Goal: Information Seeking & Learning: Compare options

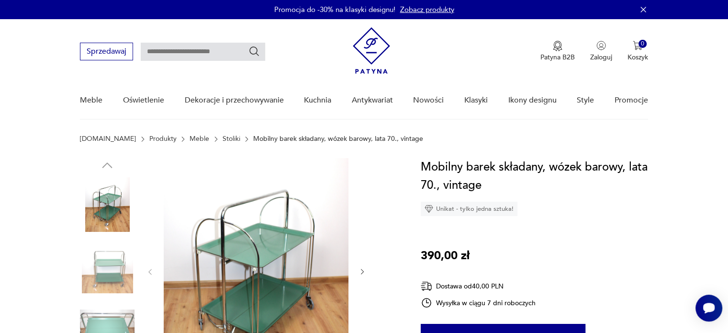
click at [223, 137] on link "Stoliki" at bounding box center [232, 139] width 18 height 8
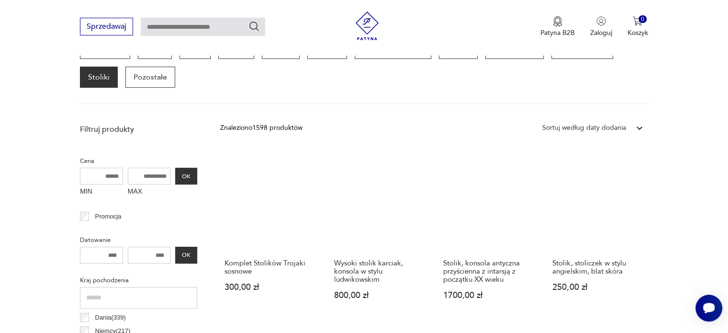
scroll to position [282, 0]
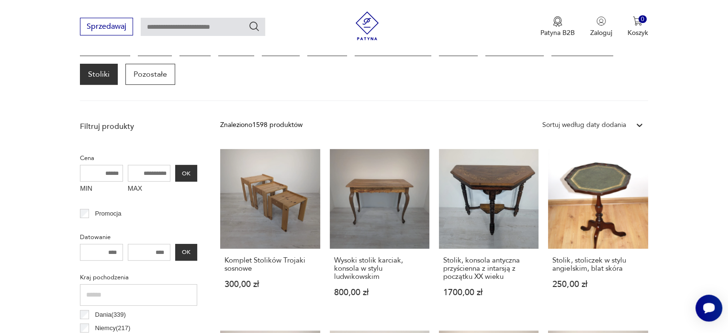
click at [631, 122] on div at bounding box center [639, 124] width 17 height 17
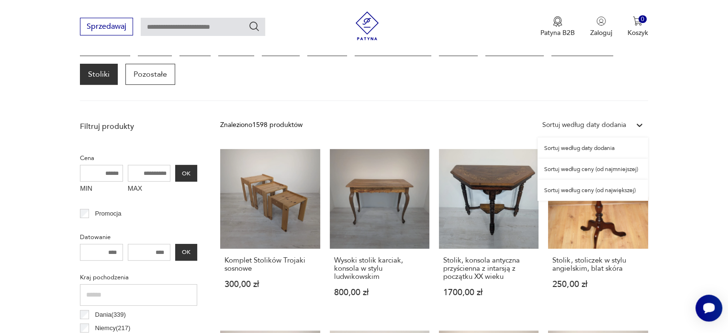
click at [602, 169] on div "Sortuj według ceny (od najmniejszej)" at bounding box center [592, 168] width 111 height 21
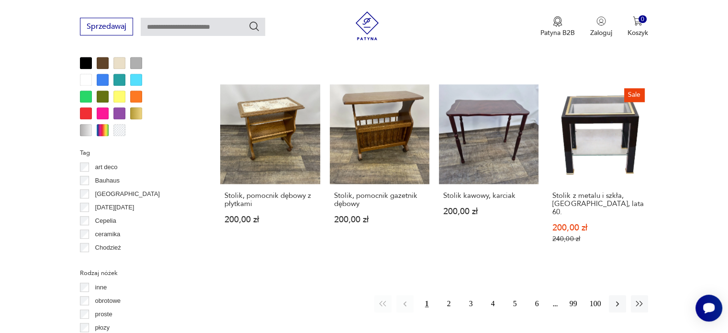
scroll to position [900, 0]
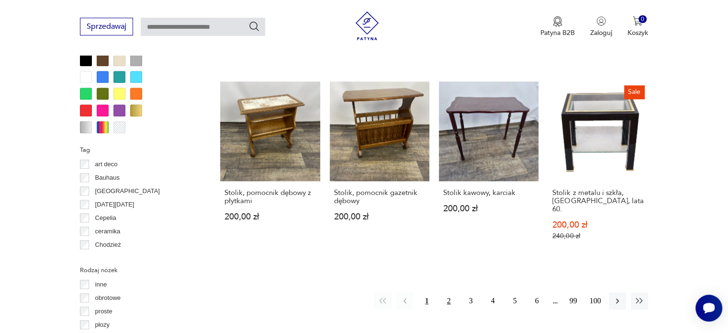
click at [449, 292] on button "2" at bounding box center [448, 300] width 17 height 17
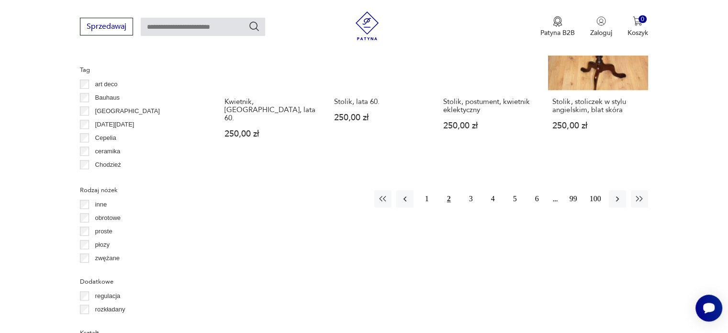
scroll to position [990, 0]
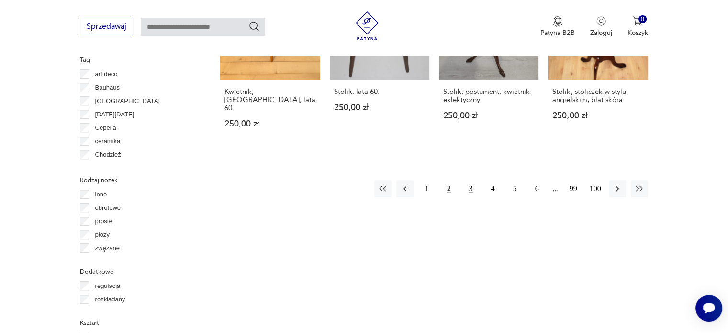
click at [471, 180] on button "3" at bounding box center [470, 188] width 17 height 17
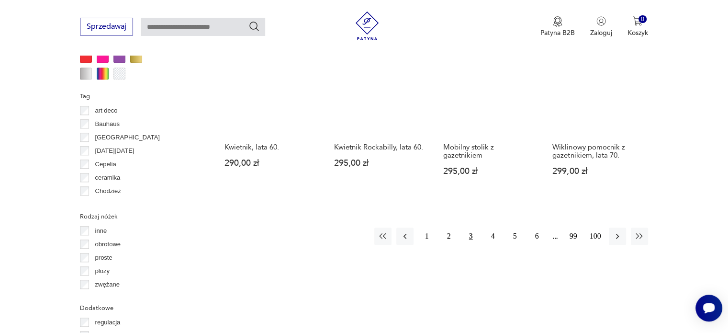
scroll to position [970, 0]
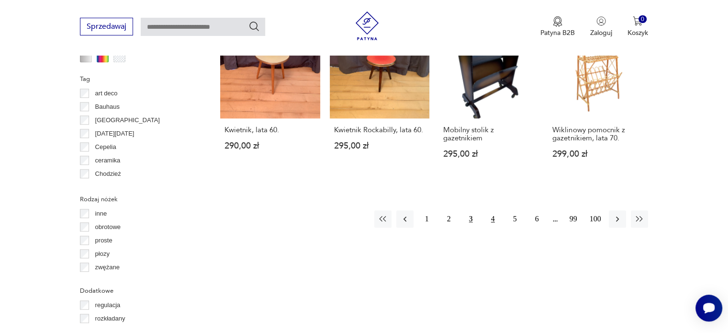
click at [491, 210] on button "4" at bounding box center [492, 218] width 17 height 17
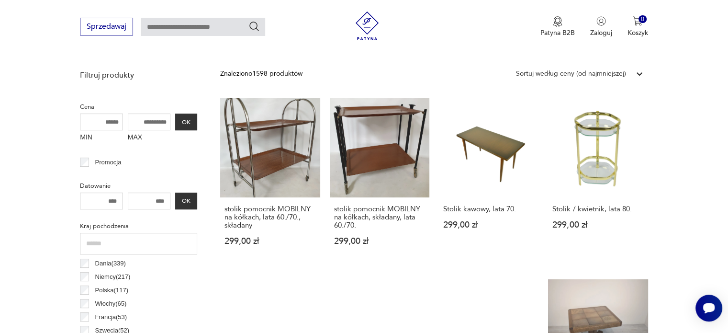
scroll to position [331, 0]
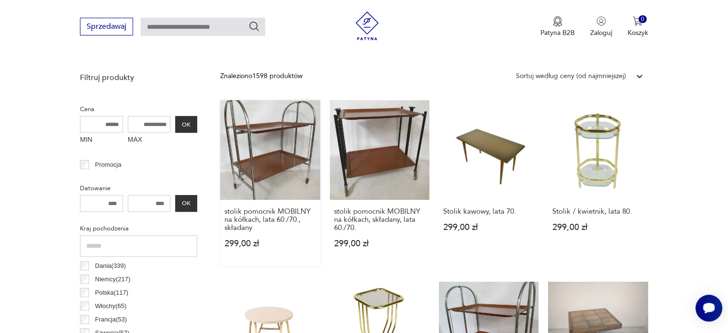
click at [289, 136] on link "stolik pomocnik MOBILNY na kółkach, lata 60./70., składany 299,00 zł" at bounding box center [270, 183] width 100 height 166
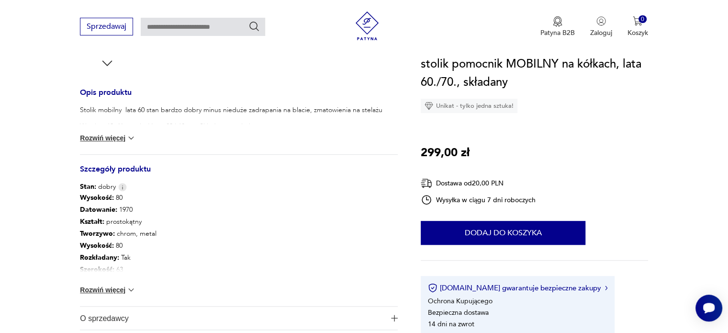
scroll to position [367, 0]
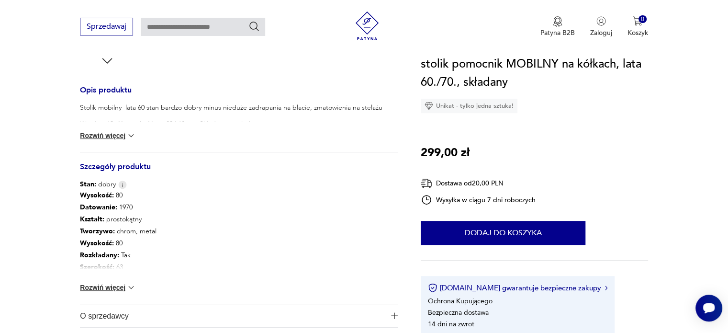
click at [727, 109] on section "Opis produktu Stolik mobilny lata 60 stan bardzo dobry minus nieduże zadrapania…" at bounding box center [364, 81] width 728 height 583
drag, startPoint x: 727, startPoint y: 103, endPoint x: 735, endPoint y: 68, distance: 35.8
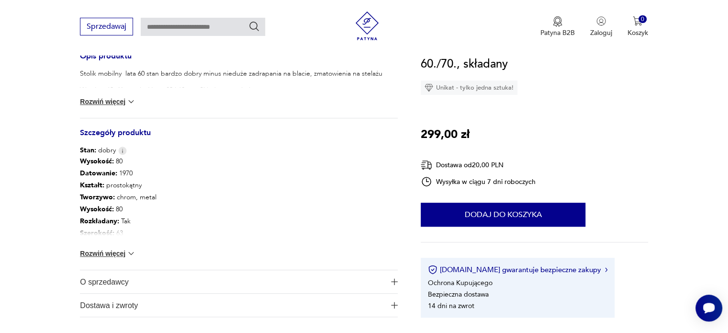
scroll to position [418, 0]
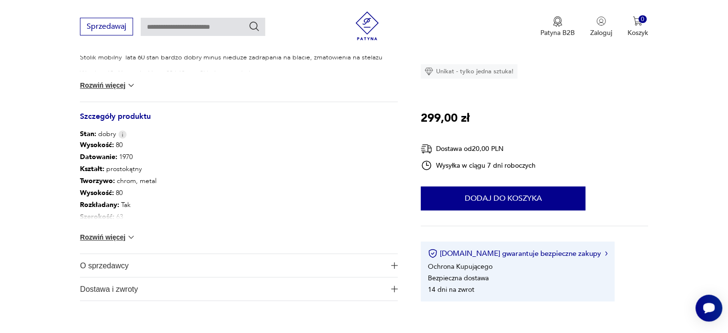
click at [124, 238] on button "Rozwiń więcej" at bounding box center [108, 237] width 56 height 10
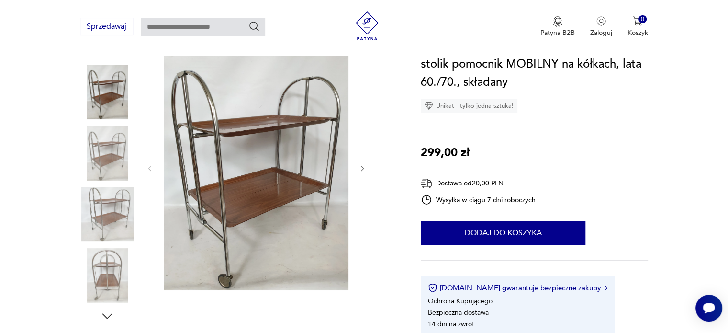
scroll to position [107, 0]
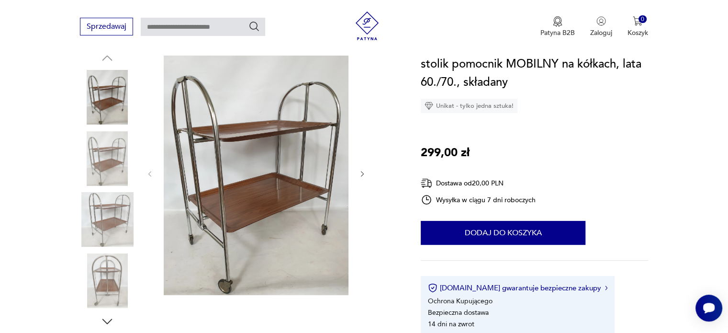
click at [363, 172] on icon "button" at bounding box center [362, 174] width 8 height 8
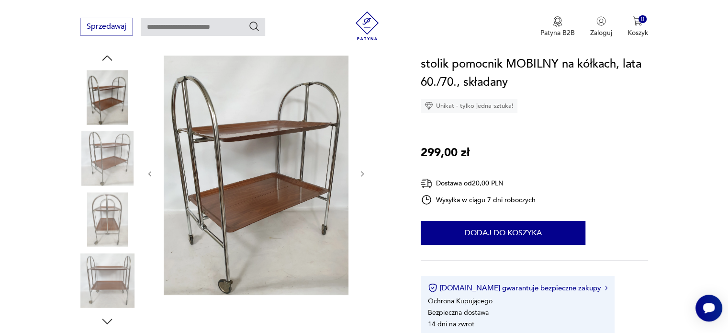
click at [363, 172] on icon "button" at bounding box center [362, 174] width 8 height 8
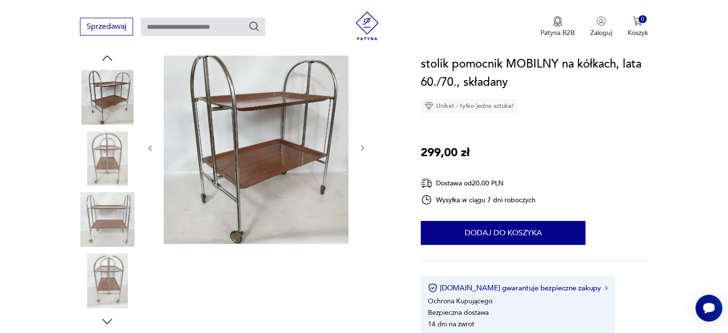
click at [363, 172] on div at bounding box center [256, 148] width 220 height 195
click at [361, 147] on icon "button" at bounding box center [362, 148] width 8 height 8
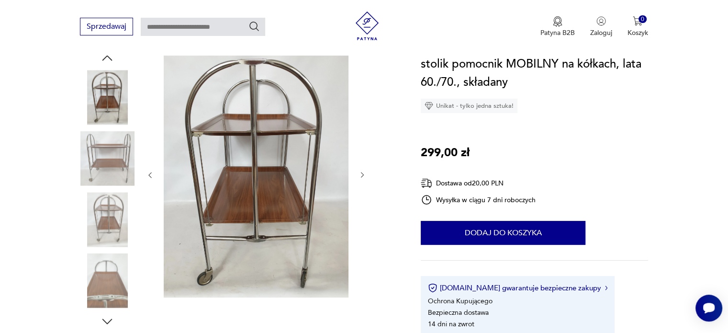
click at [360, 175] on icon "button" at bounding box center [362, 175] width 8 height 8
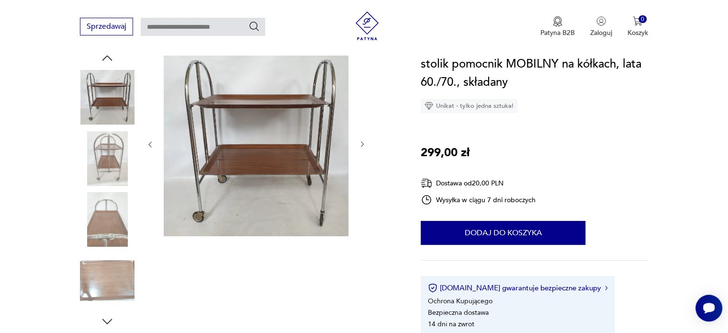
click at [361, 146] on icon "button" at bounding box center [362, 144] width 8 height 8
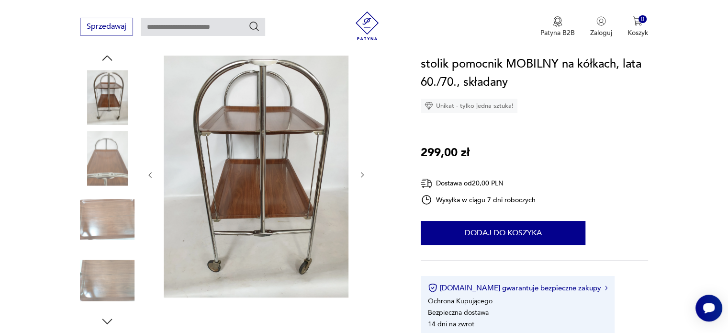
click at [361, 174] on icon "button" at bounding box center [362, 175] width 8 height 8
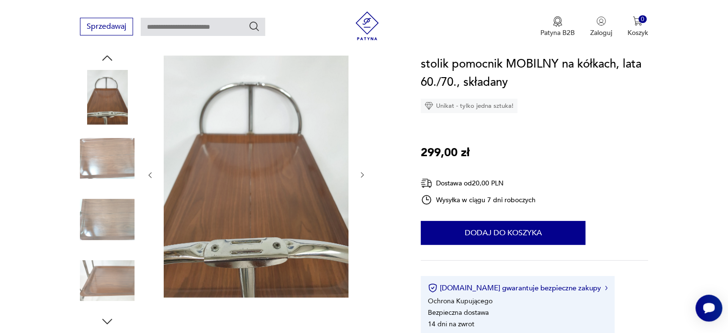
click at [361, 174] on icon "button" at bounding box center [362, 175] width 8 height 8
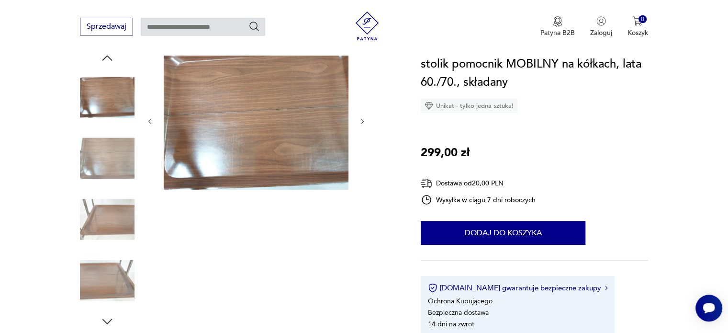
click at [362, 121] on icon "button" at bounding box center [362, 121] width 8 height 8
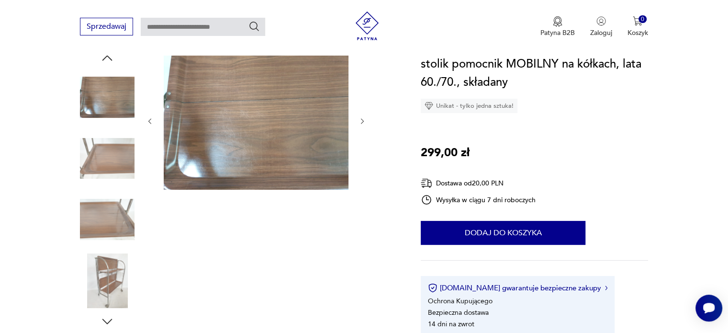
click at [362, 122] on icon "button" at bounding box center [362, 121] width 3 height 6
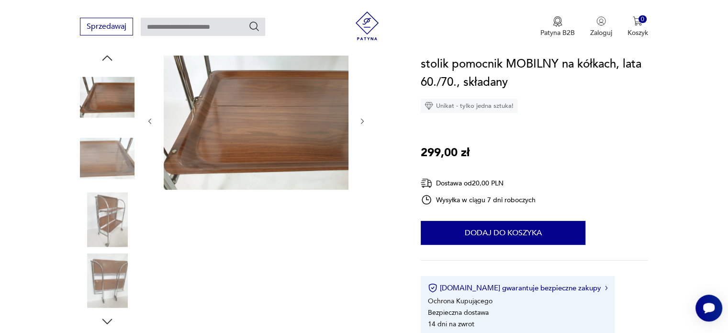
click at [362, 122] on icon "button" at bounding box center [362, 121] width 3 height 6
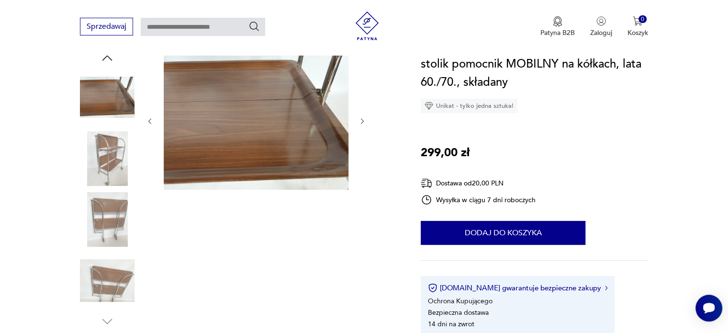
click at [362, 122] on icon "button" at bounding box center [362, 121] width 3 height 6
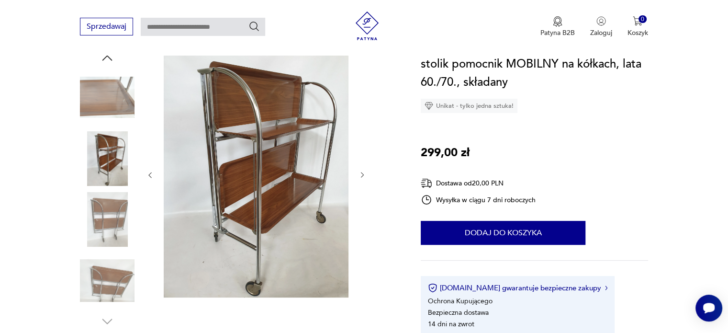
click at [360, 174] on icon "button" at bounding box center [362, 175] width 8 height 8
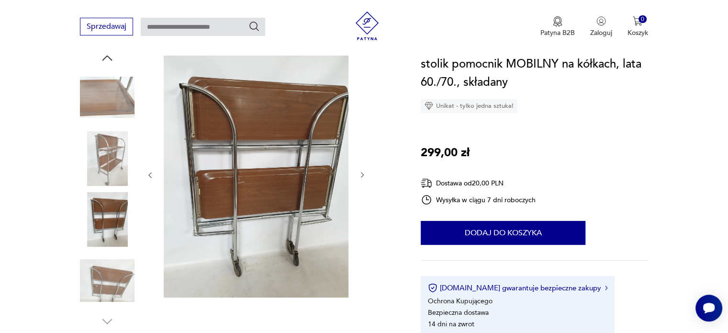
click at [360, 174] on icon "button" at bounding box center [362, 175] width 8 height 8
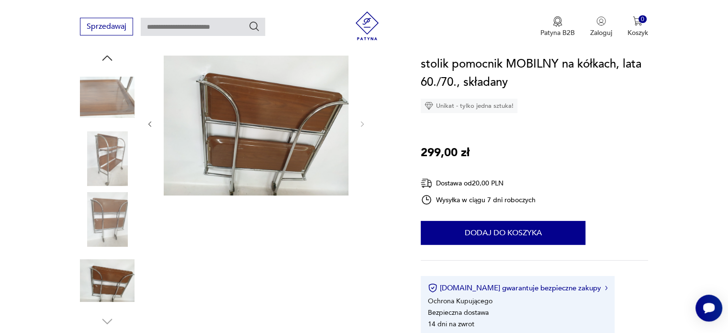
click at [360, 174] on div at bounding box center [256, 124] width 220 height 146
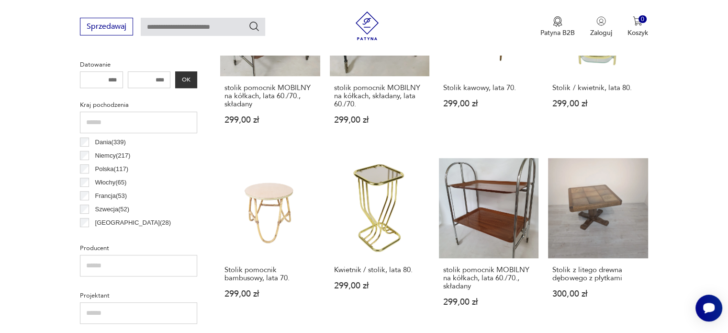
scroll to position [461, 0]
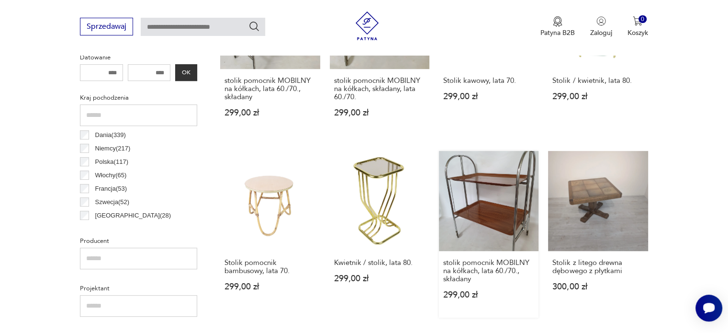
click at [482, 180] on link "stolik pomocnik MOBILNY na kółkach, lata 60./70., składany 299,00 zł" at bounding box center [489, 234] width 100 height 166
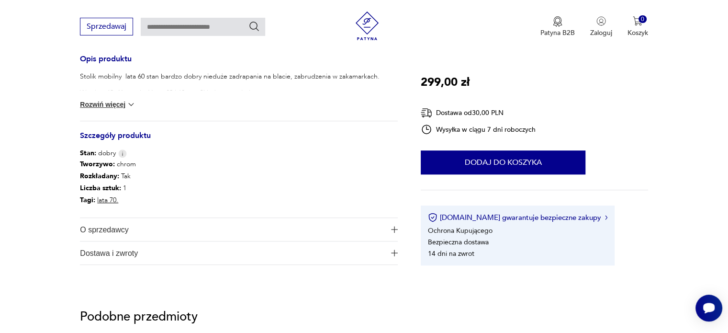
scroll to position [401, 0]
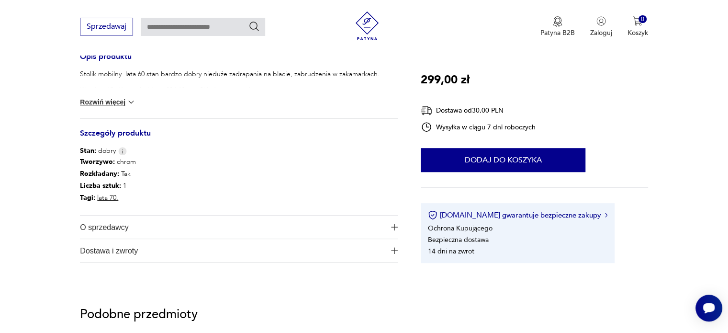
click at [111, 105] on button "Rozwiń więcej" at bounding box center [108, 102] width 56 height 10
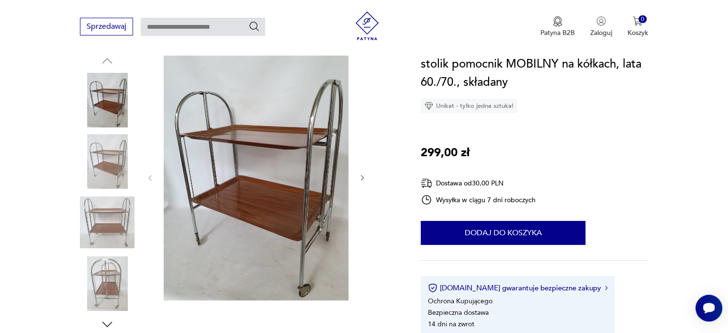
scroll to position [107, 0]
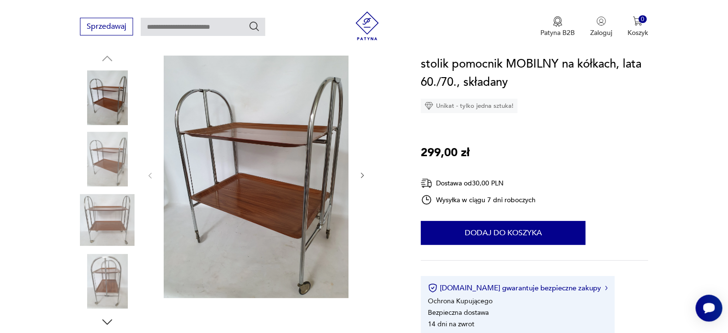
click at [362, 177] on icon "button" at bounding box center [362, 175] width 8 height 8
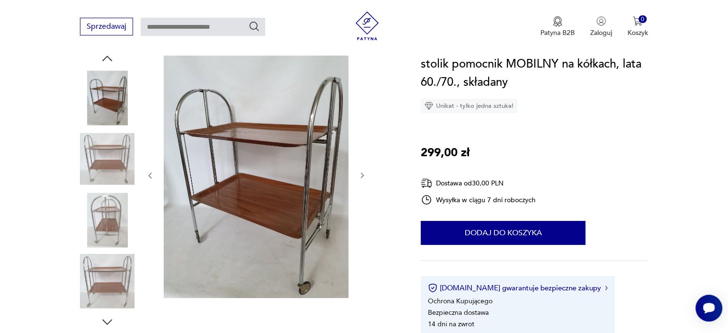
click at [362, 177] on icon "button" at bounding box center [362, 175] width 8 height 8
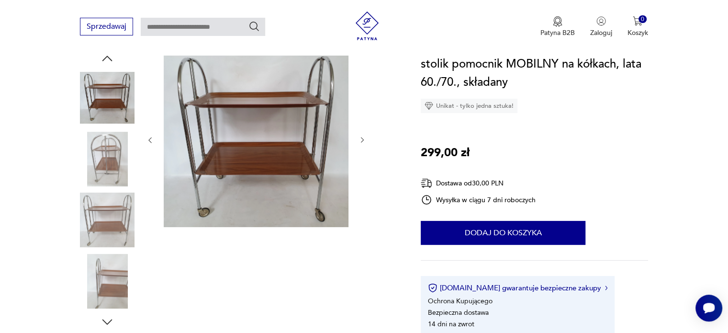
click at [362, 177] on div at bounding box center [256, 140] width 220 height 178
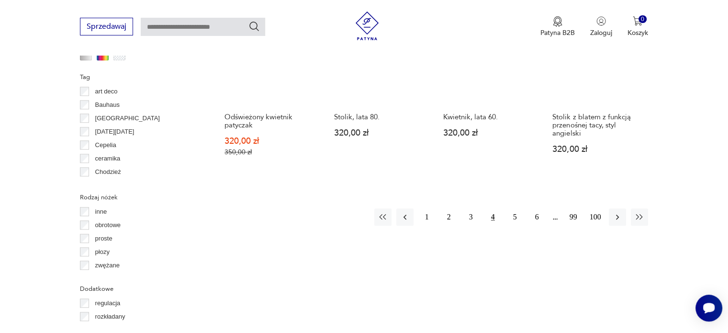
scroll to position [985, 0]
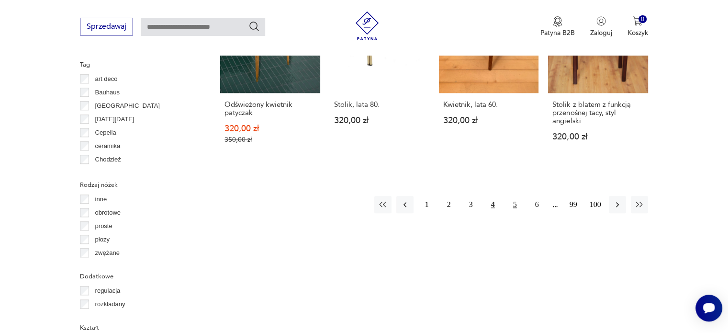
click at [515, 202] on button "5" at bounding box center [514, 204] width 17 height 17
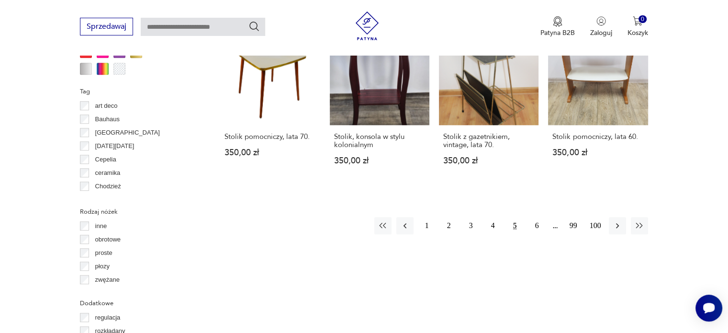
scroll to position [970, 0]
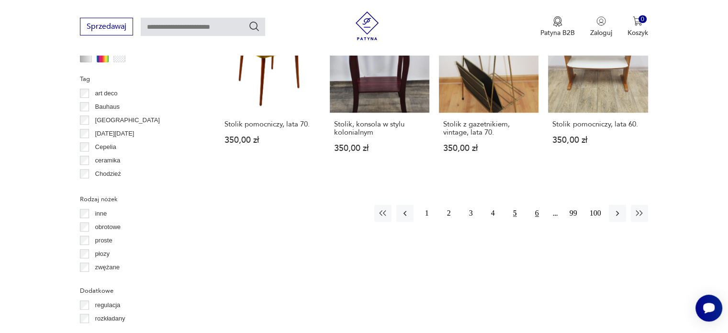
click at [534, 204] on button "6" at bounding box center [536, 212] width 17 height 17
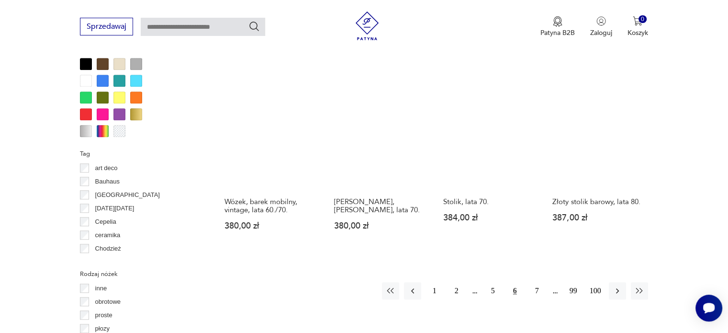
scroll to position [898, 0]
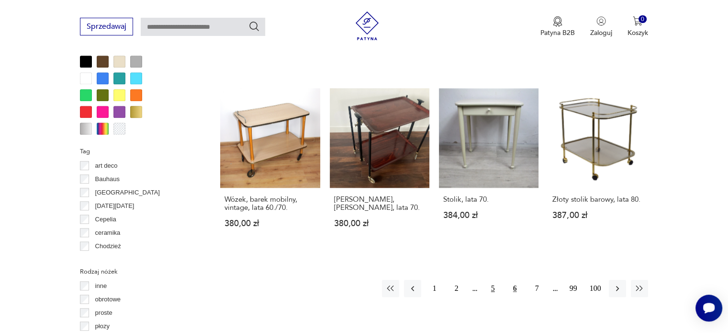
click at [490, 289] on button "5" at bounding box center [492, 287] width 17 height 17
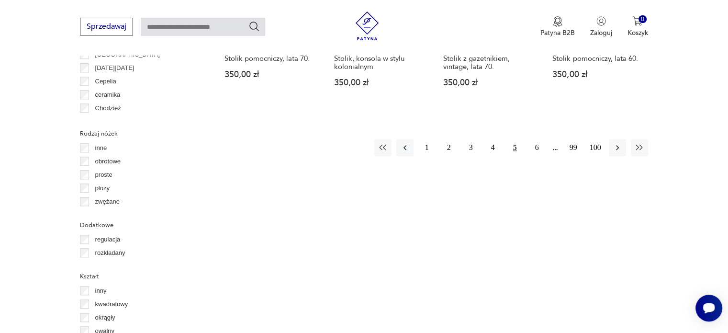
scroll to position [1043, 0]
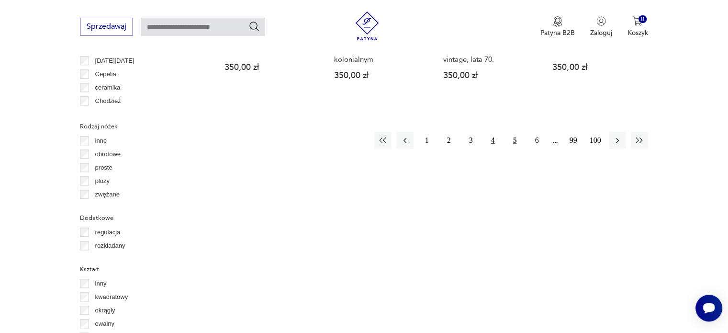
click at [491, 132] on button "4" at bounding box center [492, 140] width 17 height 17
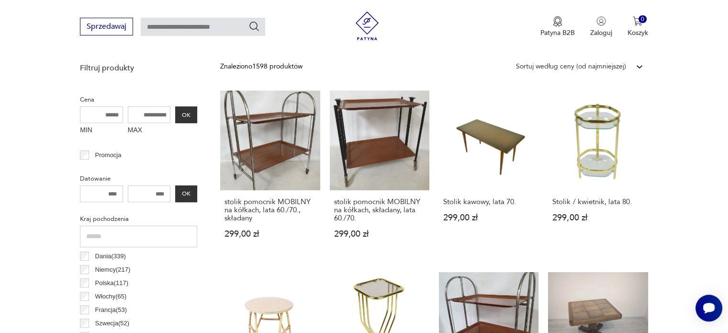
scroll to position [345, 0]
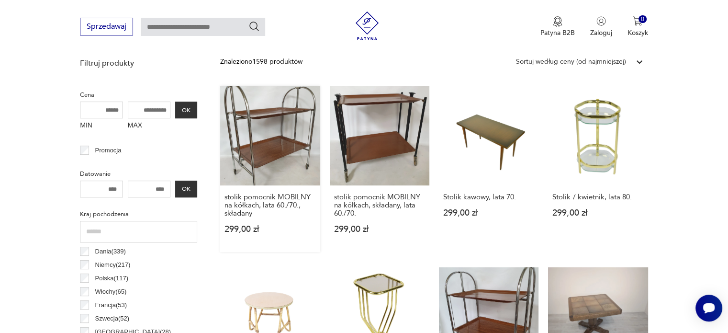
click at [276, 121] on link "stolik pomocnik MOBILNY na kółkach, lata 60./70., składany 299,00 zł" at bounding box center [270, 169] width 100 height 166
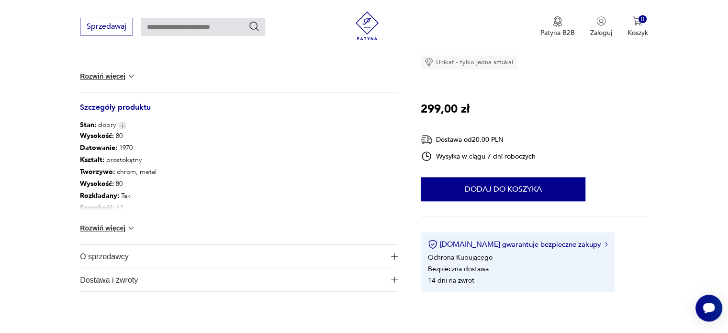
scroll to position [429, 0]
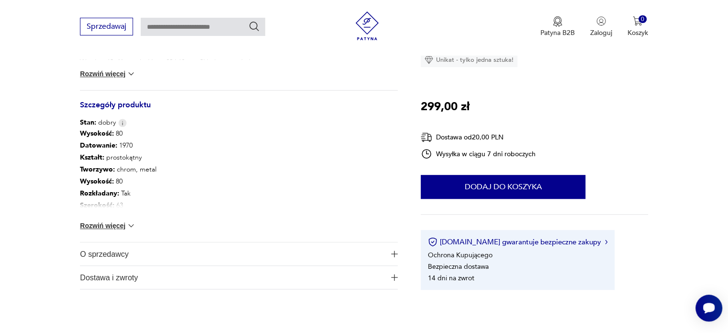
click at [392, 254] on img "button" at bounding box center [394, 253] width 7 height 7
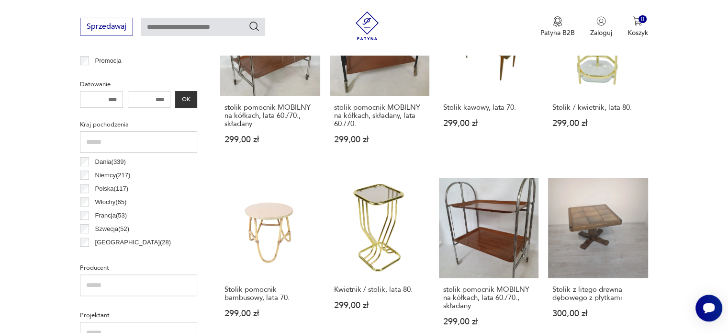
scroll to position [454, 0]
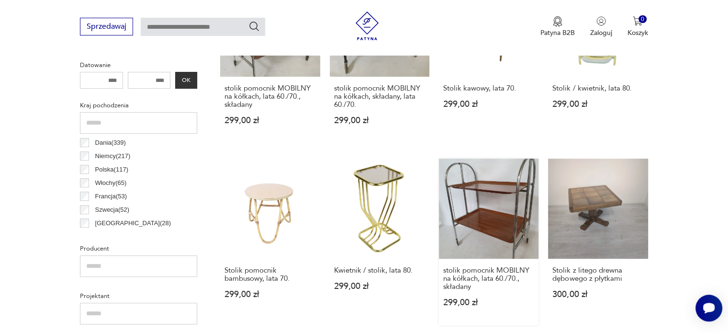
click at [509, 173] on link "stolik pomocnik MOBILNY na kółkach, lata 60./70., składany 299,00 zł" at bounding box center [489, 241] width 100 height 166
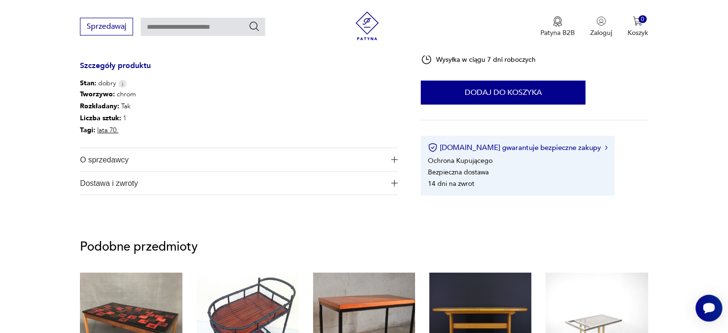
scroll to position [505, 0]
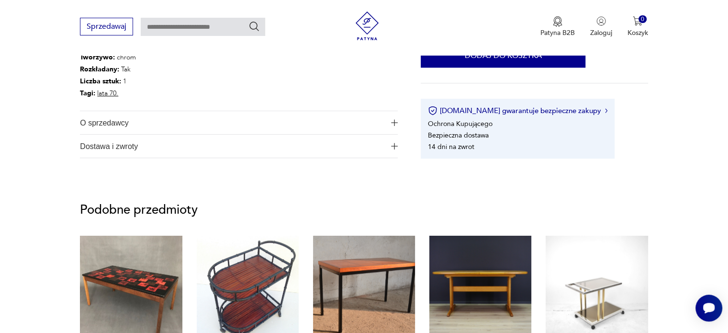
click at [395, 119] on img "button" at bounding box center [394, 122] width 7 height 7
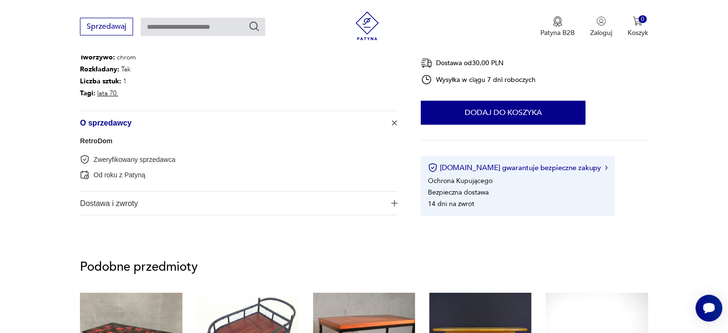
click at [85, 140] on link "RetroDom" at bounding box center [96, 141] width 33 height 8
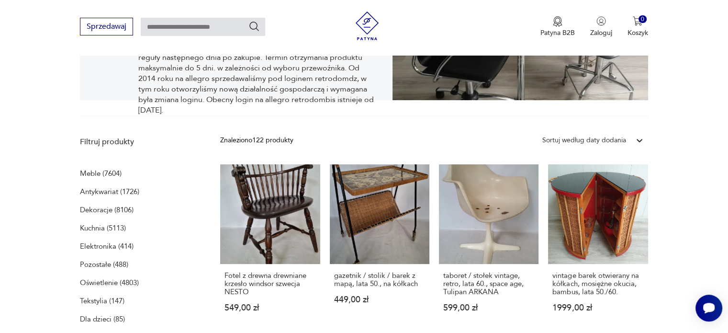
scroll to position [216, 0]
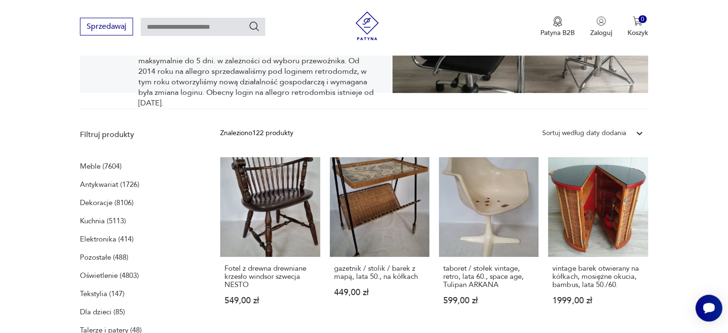
click at [102, 164] on p "Meble (7604)" at bounding box center [101, 165] width 42 height 13
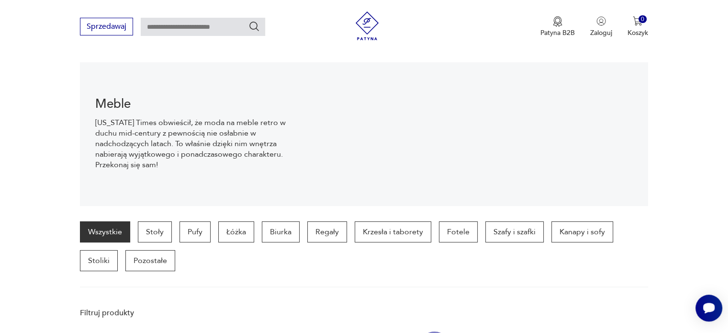
scroll to position [95, 0]
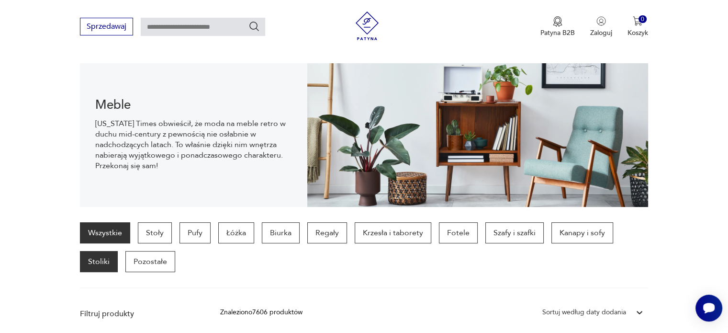
click at [99, 264] on p "Stoliki" at bounding box center [99, 261] width 38 height 21
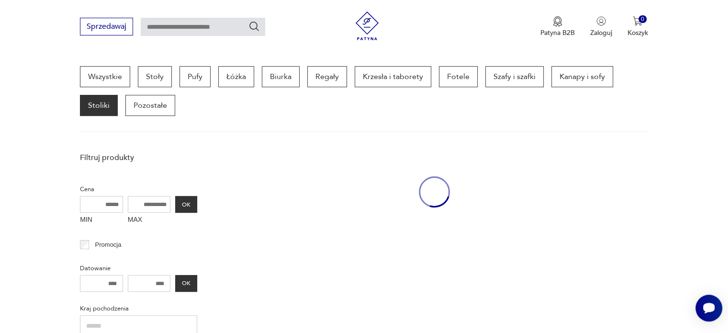
scroll to position [254, 0]
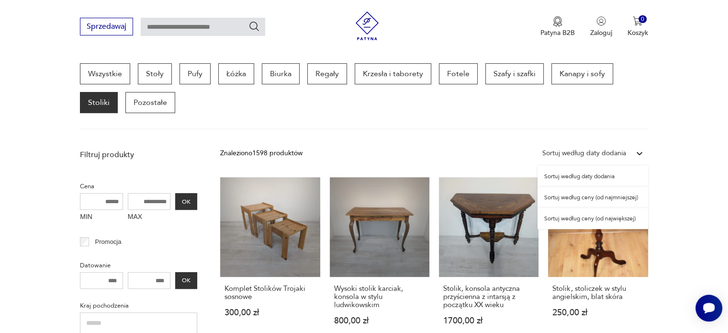
click at [638, 152] on icon at bounding box center [639, 153] width 6 height 3
click at [607, 200] on div "Sortuj według ceny (od najmniejszej)" at bounding box center [592, 197] width 111 height 21
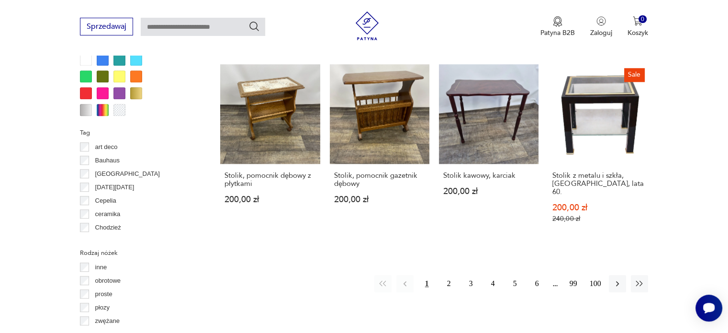
scroll to position [922, 0]
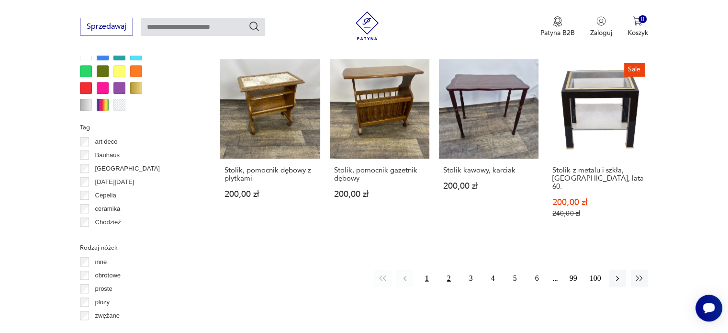
click at [449, 269] on button "2" at bounding box center [448, 277] width 17 height 17
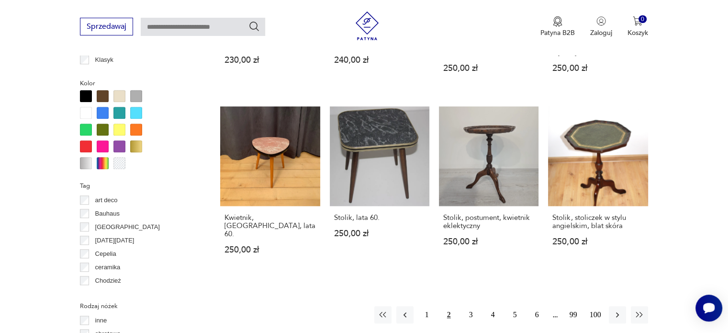
scroll to position [867, 0]
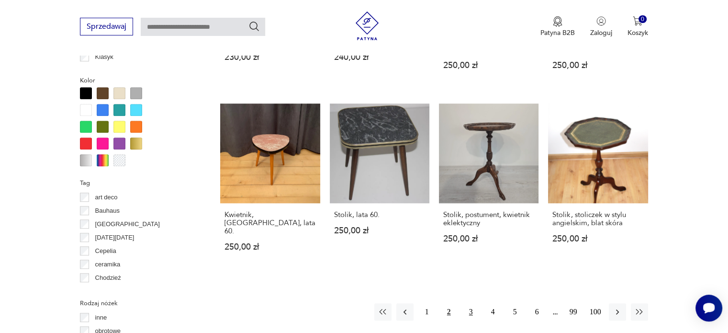
click at [470, 303] on button "3" at bounding box center [470, 311] width 17 height 17
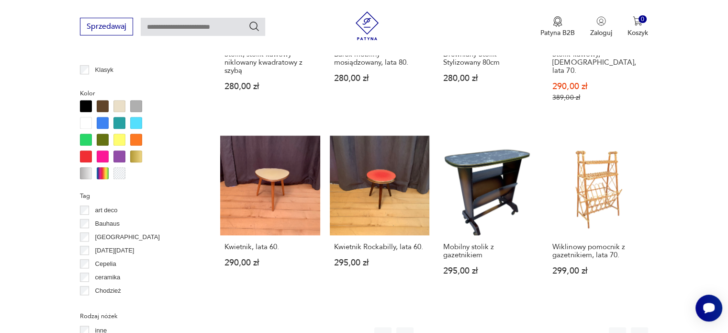
scroll to position [891, 0]
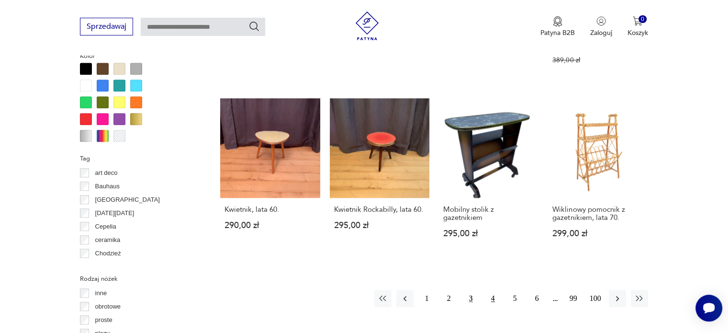
click at [490, 292] on button "4" at bounding box center [492, 297] width 17 height 17
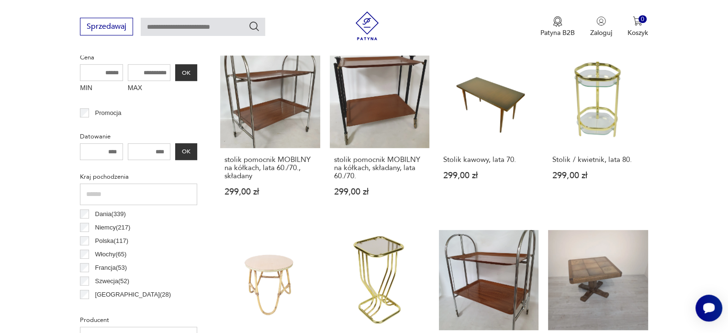
scroll to position [377, 0]
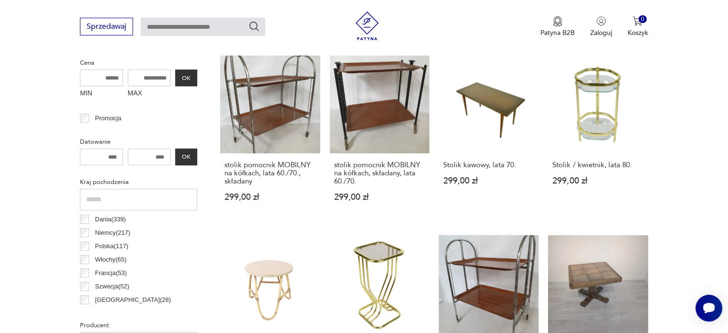
click at [482, 251] on link "stolik pomocnik MOBILNY na kółkach, lata 60./70., składany 299,00 zł" at bounding box center [489, 318] width 100 height 166
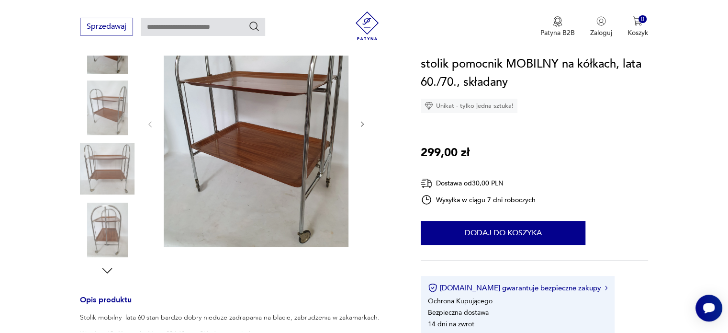
scroll to position [172, 0]
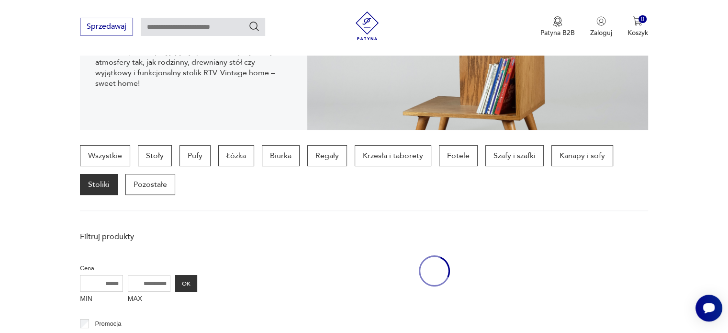
scroll to position [377, 0]
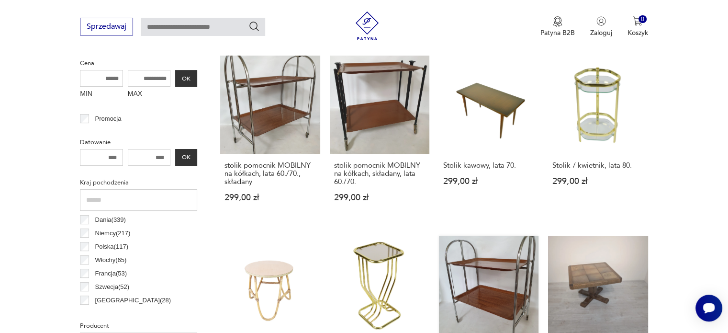
click at [479, 275] on link "stolik pomocnik MOBILNY na kółkach, lata 60./70., składany 299,00 zł" at bounding box center [489, 318] width 100 height 166
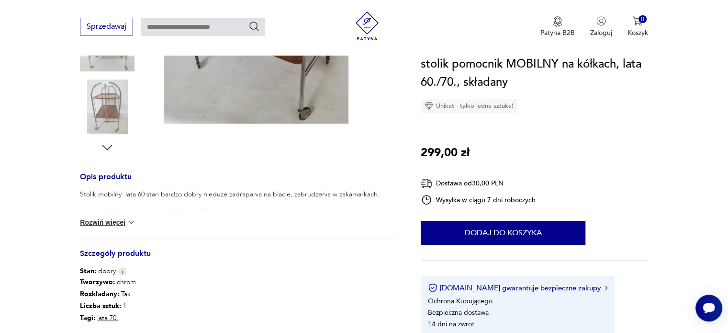
scroll to position [325, 0]
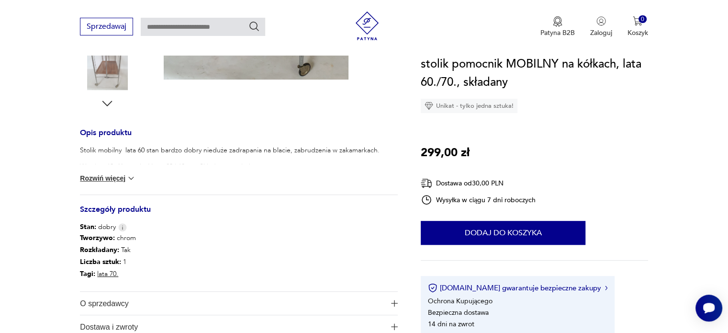
click at [126, 176] on img at bounding box center [131, 178] width 10 height 10
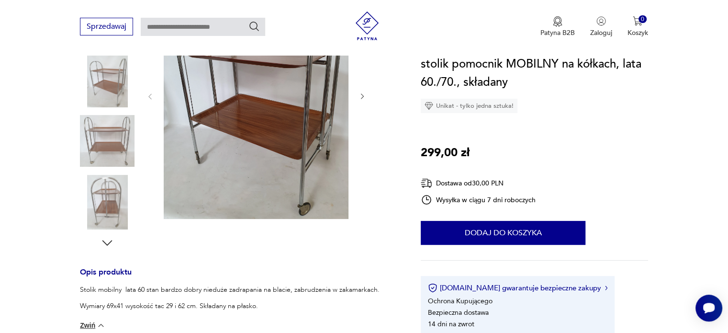
scroll to position [209, 0]
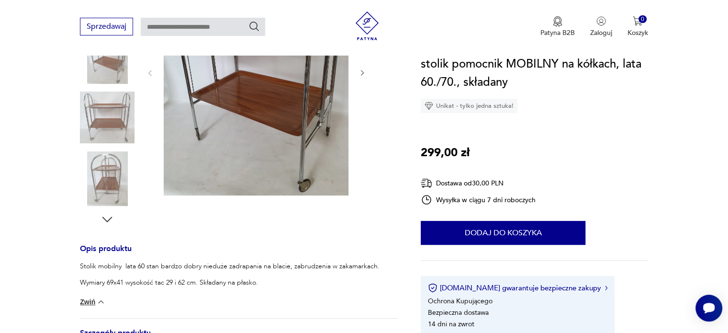
click at [105, 220] on icon "button" at bounding box center [107, 219] width 14 height 14
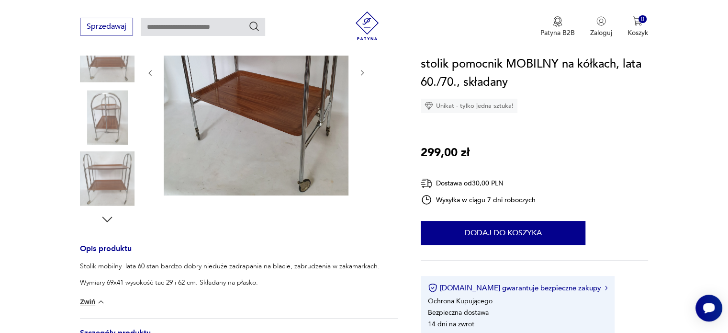
click at [105, 220] on icon "button" at bounding box center [107, 219] width 14 height 14
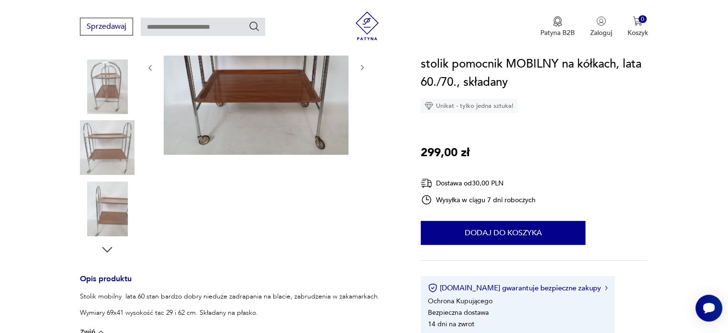
scroll to position [174, 0]
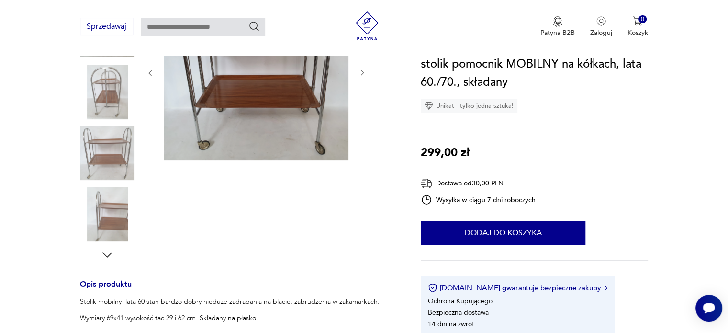
click at [110, 254] on icon "button" at bounding box center [107, 254] width 10 height 5
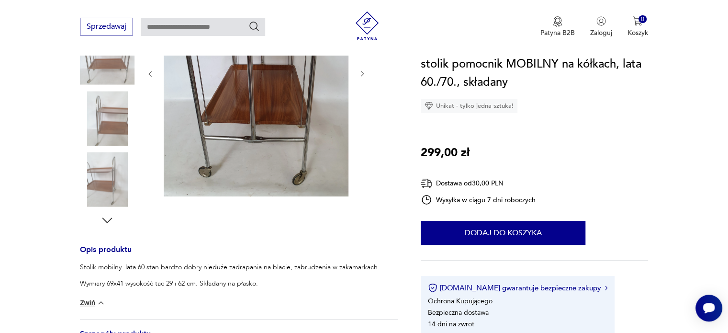
scroll to position [209, 0]
click at [107, 222] on icon "button" at bounding box center [107, 219] width 14 height 14
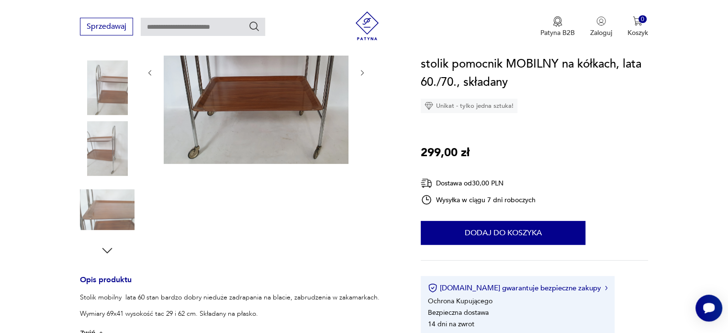
scroll to position [178, 0]
click at [104, 208] on img at bounding box center [107, 209] width 55 height 55
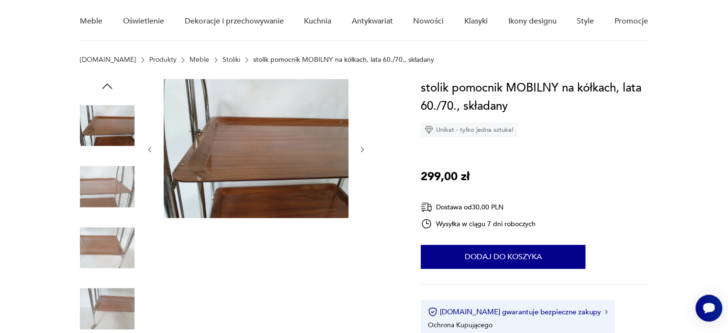
scroll to position [81, 0]
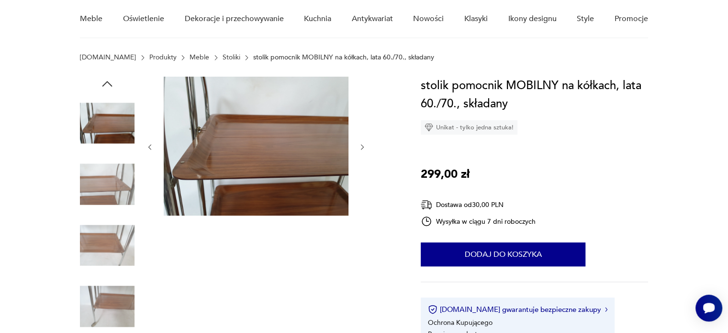
click at [362, 147] on icon "button" at bounding box center [362, 147] width 8 height 8
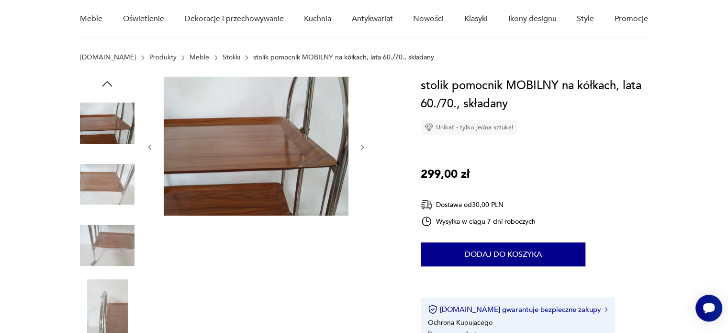
click at [362, 147] on icon "button" at bounding box center [362, 147] width 3 height 6
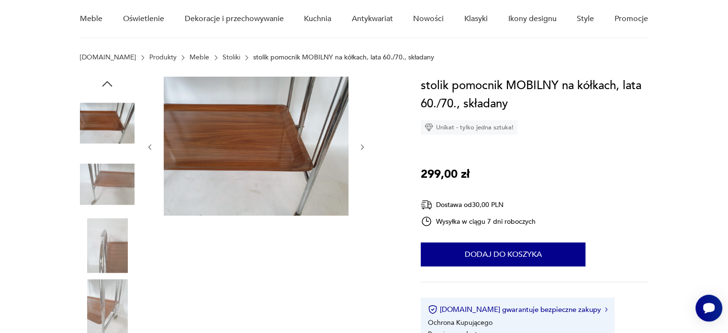
click at [291, 154] on img at bounding box center [256, 146] width 185 height 139
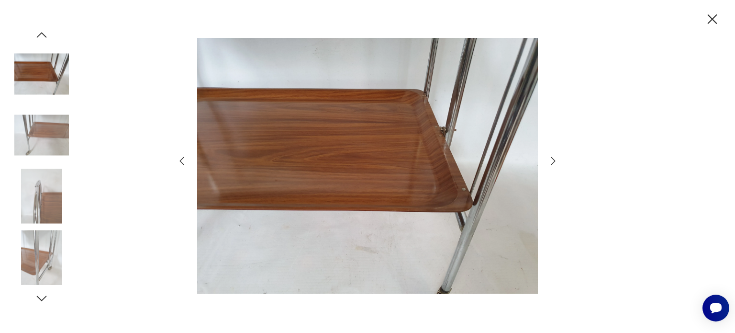
click at [392, 193] on img at bounding box center [367, 166] width 341 height 266
click at [552, 157] on icon "button" at bounding box center [553, 160] width 4 height 8
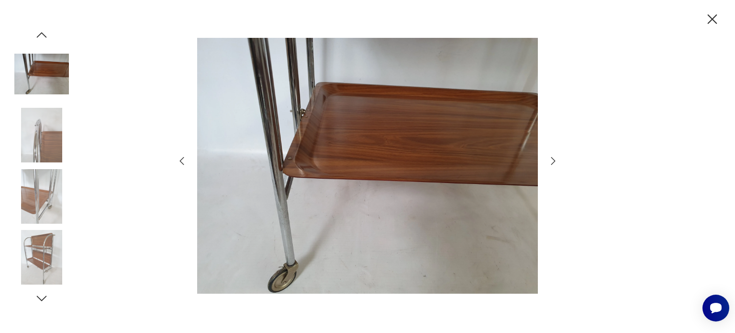
click at [553, 156] on icon "button" at bounding box center [552, 160] width 11 height 11
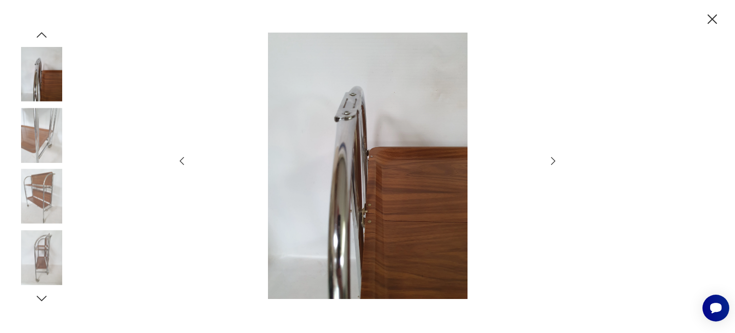
click at [551, 162] on icon "button" at bounding box center [552, 160] width 11 height 11
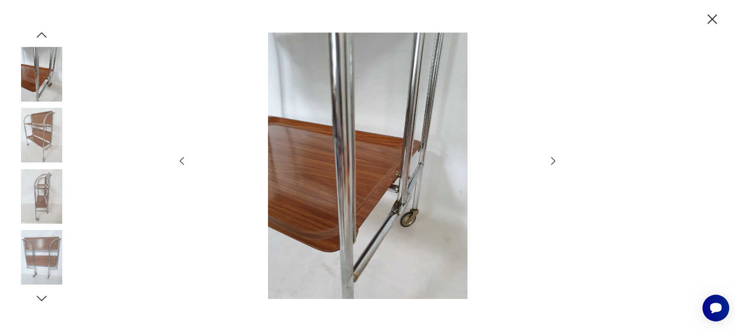
click at [551, 162] on icon "button" at bounding box center [552, 160] width 11 height 11
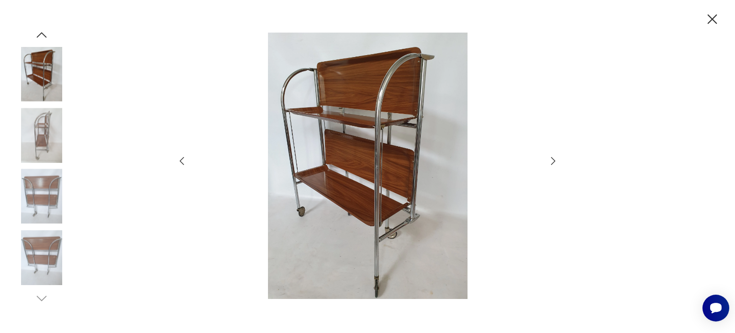
click at [710, 18] on icon "button" at bounding box center [712, 19] width 17 height 17
